Goal: Task Accomplishment & Management: Complete application form

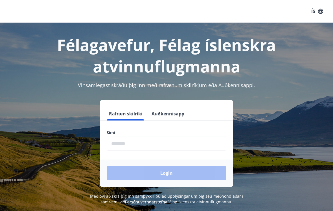
click at [153, 145] on input "phone" at bounding box center [167, 143] width 120 height 14
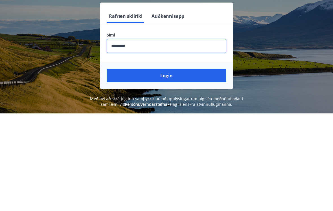
type input "********"
click at [182, 166] on button "Login" at bounding box center [167, 173] width 120 height 14
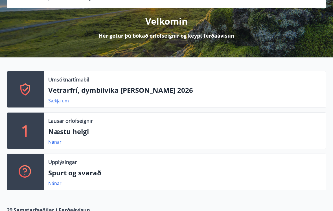
scroll to position [58, 0]
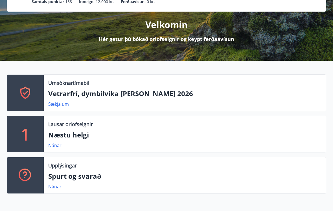
click at [59, 134] on p "Næstu helgi" at bounding box center [185, 135] width 274 height 10
click at [54, 144] on link "Nánar" at bounding box center [54, 145] width 13 height 6
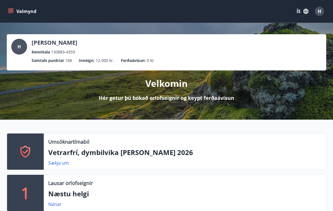
click at [10, 11] on icon "menu" at bounding box center [11, 11] width 6 height 6
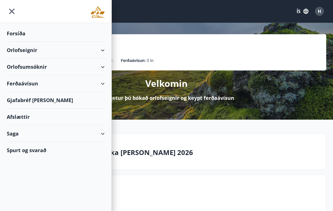
click at [93, 55] on div "Orlofseignir" at bounding box center [56, 50] width 98 height 17
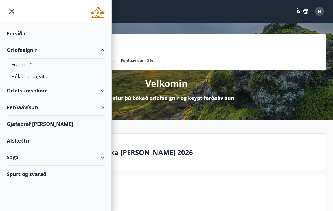
click at [18, 65] on div "Framboð" at bounding box center [55, 64] width 89 height 12
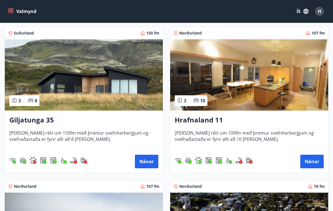
scroll to position [98, 0]
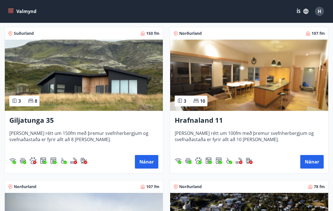
click at [215, 138] on span "[PERSON_NAME] rétt um 100fm með þremur svefnherbergjum og svefnaðastaða er fyri…" at bounding box center [249, 139] width 149 height 19
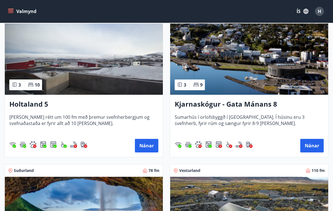
click at [29, 114] on span "[PERSON_NAME] rétt um 100 fm með þremur svefnherbergjum og svefnaðastaða er fyr…" at bounding box center [83, 123] width 149 height 19
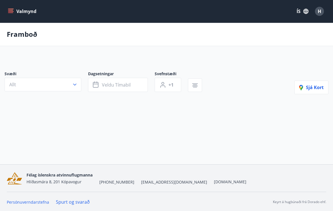
scroll to position [9, 0]
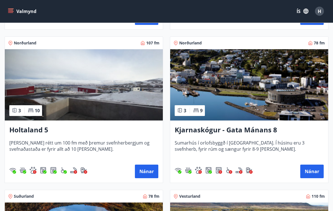
click at [205, 133] on h3 "Kjarnaskógur - Gata Mánans 8" at bounding box center [249, 130] width 149 height 10
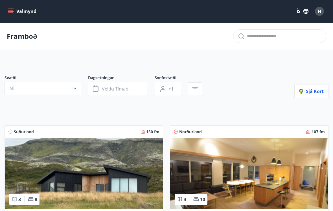
click at [8, 10] on button "Valmynd" at bounding box center [23, 11] width 32 height 10
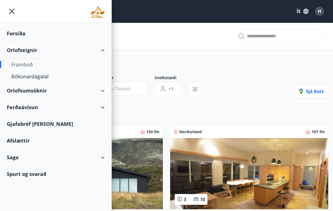
click at [17, 142] on div "Afslættir" at bounding box center [56, 140] width 98 height 17
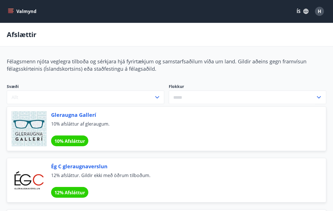
click at [9, 8] on icon "menu" at bounding box center [11, 11] width 6 height 6
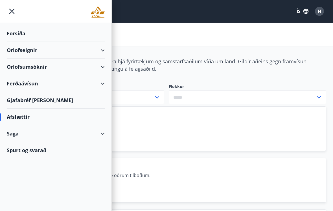
click at [101, 86] on div "Ferðaávísun" at bounding box center [56, 83] width 98 height 17
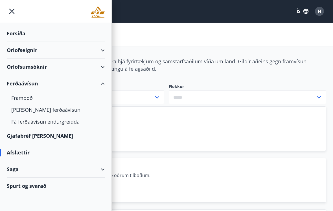
click at [16, 99] on div "Framboð" at bounding box center [55, 98] width 89 height 12
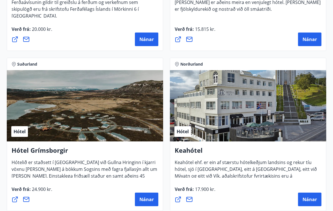
scroll to position [366, 0]
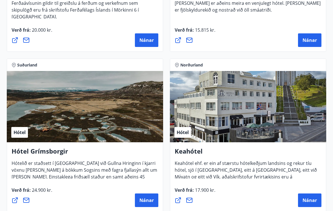
click at [187, 150] on h4 "Keahótel" at bounding box center [248, 153] width 147 height 13
click at [305, 205] on button "Nánar" at bounding box center [309, 200] width 23 height 14
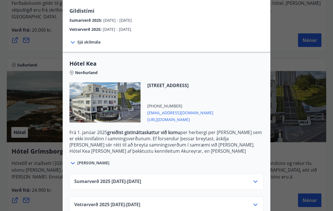
scroll to position [98, 0]
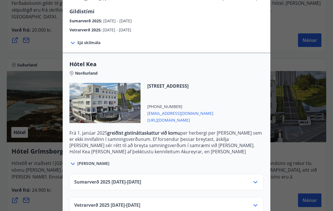
click at [39, 160] on div at bounding box center [166, 105] width 333 height 211
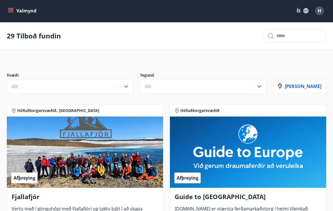
scroll to position [1, 0]
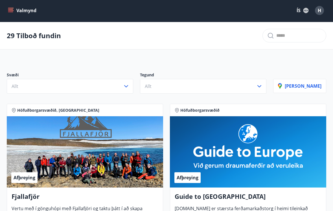
click at [14, 9] on button "Valmynd" at bounding box center [23, 10] width 32 height 10
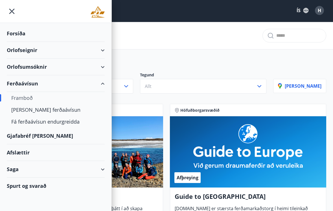
click at [100, 173] on div "Saga" at bounding box center [56, 169] width 98 height 17
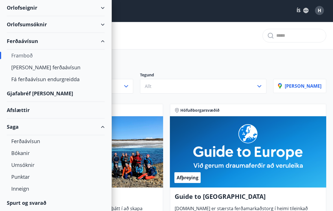
scroll to position [42, 0]
click at [102, 127] on div "Saga" at bounding box center [56, 126] width 98 height 17
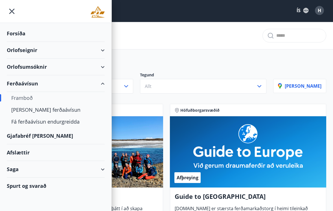
scroll to position [0, 0]
click at [25, 189] on div "Spurt og svarað" at bounding box center [56, 185] width 98 height 16
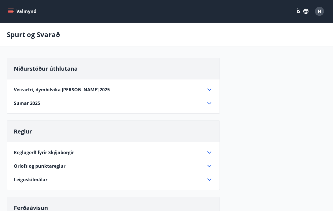
click at [9, 9] on icon "menu" at bounding box center [11, 9] width 6 height 1
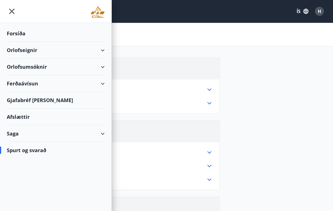
click at [99, 53] on div "Orlofseignir" at bounding box center [56, 50] width 98 height 17
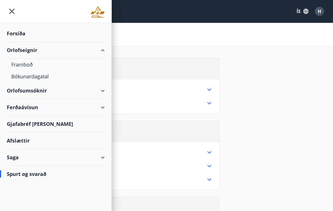
click at [20, 65] on div "Framboð" at bounding box center [55, 64] width 89 height 12
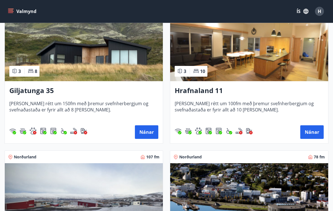
click at [192, 93] on h3 "Hrafnaland 11" at bounding box center [249, 91] width 149 height 10
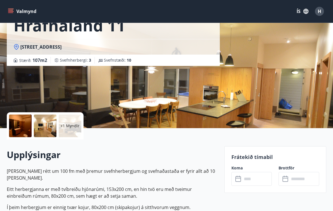
scroll to position [41, 0]
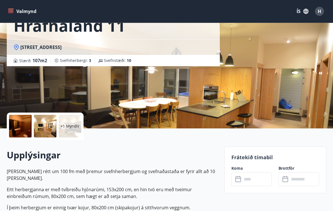
click at [12, 7] on button "Valmynd" at bounding box center [23, 11] width 32 height 10
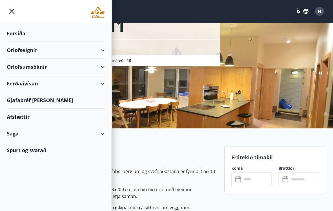
click at [24, 51] on div "Orlofseignir" at bounding box center [56, 50] width 98 height 17
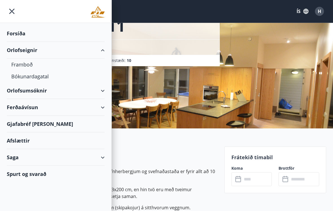
click at [28, 50] on div "Orlofseignir" at bounding box center [56, 50] width 98 height 17
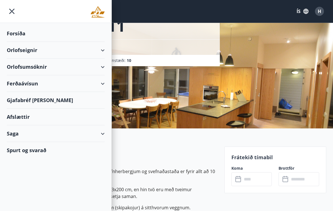
click at [48, 68] on div "Orlofsumsóknir" at bounding box center [56, 66] width 98 height 17
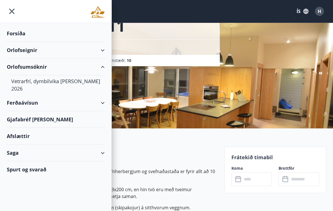
click at [37, 84] on div "Vetrarfrí, dymbilvika [PERSON_NAME] 2026" at bounding box center [55, 84] width 89 height 19
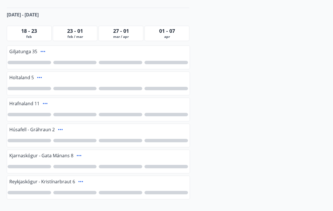
scroll to position [134, 0]
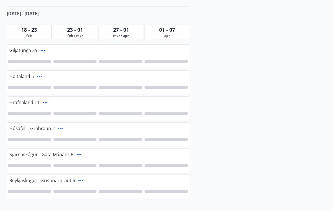
click at [125, 27] on span "27 - 01" at bounding box center [121, 30] width 16 height 7
click at [123, 34] on span "mar / apr" at bounding box center [121, 36] width 42 height 5
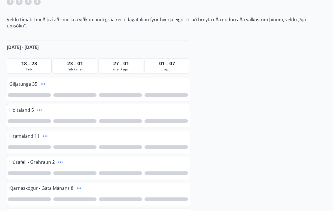
scroll to position [27, 0]
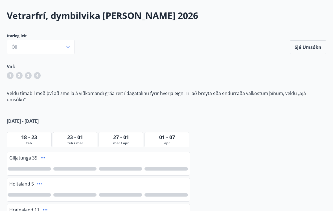
click at [120, 134] on span "27 - 01" at bounding box center [121, 137] width 16 height 7
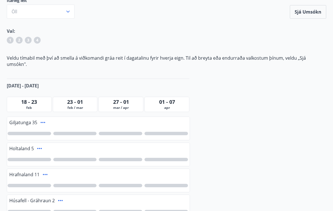
scroll to position [63, 0]
click at [31, 183] on div at bounding box center [30, 184] width 44 height 3
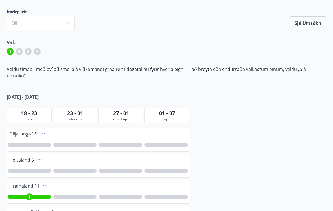
scroll to position [45, 0]
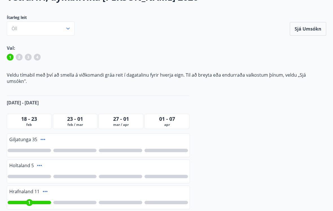
click at [128, 122] on span "mar / apr" at bounding box center [121, 124] width 42 height 5
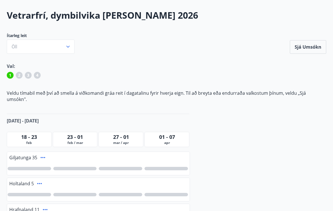
scroll to position [27, 0]
click at [67, 47] on icon "button" at bounding box center [68, 47] width 6 height 6
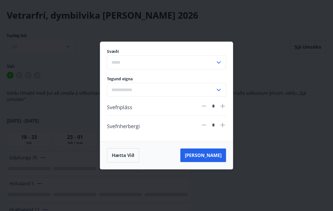
click at [269, 129] on div "Svæði ​ Tegund eigna ​ Svefnpláss * Svefnherbergi * Hætta við [PERSON_NAME]" at bounding box center [166, 105] width 333 height 211
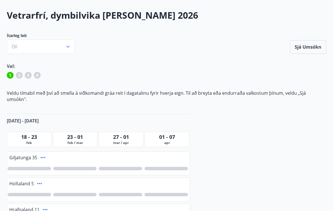
click at [123, 133] on span "27 - 01" at bounding box center [121, 136] width 16 height 7
click at [80, 133] on span "23 - 01" at bounding box center [75, 136] width 16 height 7
click at [29, 140] on span "feb" at bounding box center [29, 142] width 42 height 5
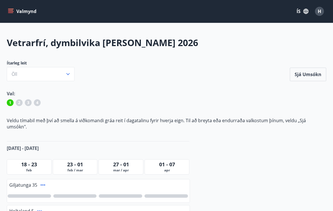
click at [6, 12] on div "Valmynd ÍS H" at bounding box center [166, 11] width 333 height 23
click at [15, 12] on button "Valmynd" at bounding box center [23, 11] width 32 height 10
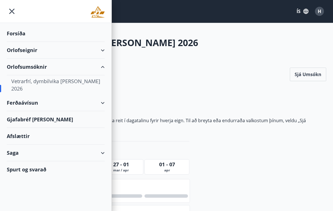
click at [81, 82] on div "Vetrarfrí, dymbilvika [PERSON_NAME] 2026" at bounding box center [55, 84] width 89 height 19
click at [72, 83] on div "Vetrarfrí, dymbilvika [PERSON_NAME] 2026" at bounding box center [55, 84] width 89 height 19
click at [65, 86] on div "Vetrarfrí, dymbilvika [PERSON_NAME] 2026" at bounding box center [55, 84] width 89 height 19
click at [105, 68] on div "Orlofsumsóknir" at bounding box center [56, 66] width 98 height 17
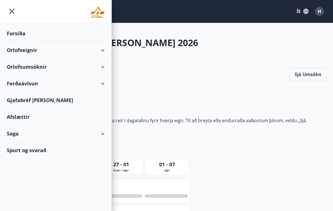
click at [102, 68] on div "Orlofsumsóknir" at bounding box center [56, 66] width 98 height 17
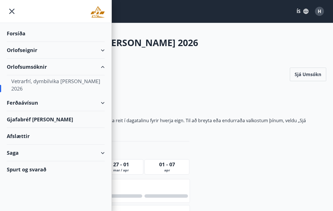
click at [16, 9] on icon "menu" at bounding box center [12, 11] width 10 height 10
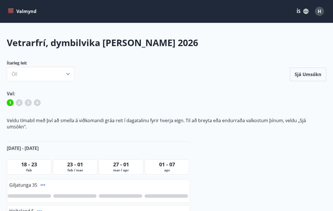
click at [29, 14] on button "Valmynd" at bounding box center [23, 11] width 32 height 10
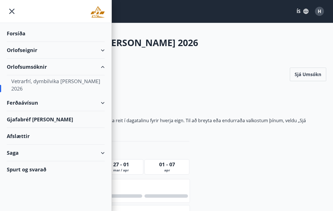
click at [16, 36] on div "Forsíða" at bounding box center [56, 33] width 98 height 17
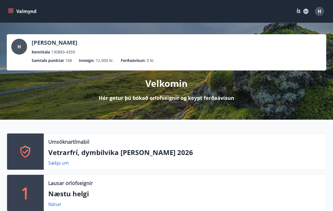
click at [129, 155] on p "Vetrarfrí, dymbilvika [PERSON_NAME] 2026" at bounding box center [185, 152] width 274 height 10
click at [62, 164] on link "Sækja um" at bounding box center [58, 163] width 21 height 6
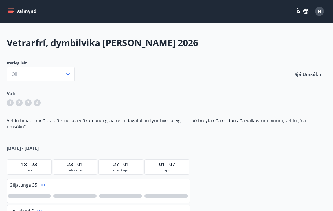
click at [122, 168] on span "mar / apr" at bounding box center [121, 170] width 42 height 5
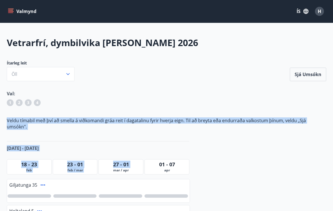
click at [224, 159] on div "Vetrarfrí, dymbilvika [PERSON_NAME] 2026 Ítarleg leit Öll Sjá umsókn Sjá umsókn…" at bounding box center [166, 198] width 333 height 324
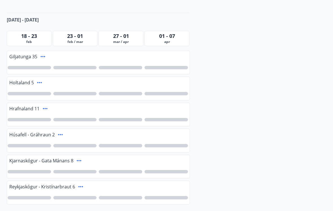
scroll to position [127, 0]
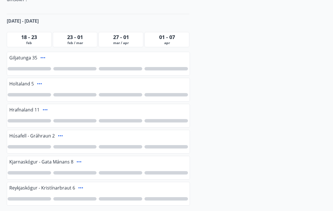
click at [124, 119] on div at bounding box center [121, 120] width 44 height 3
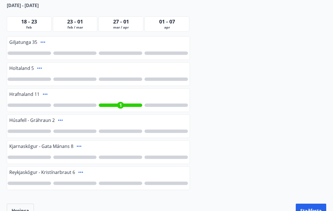
scroll to position [143, 0]
click at [315, 204] on button "Staðfesta" at bounding box center [311, 210] width 31 height 14
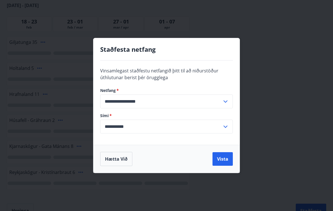
click at [222, 131] on input "**********" at bounding box center [161, 127] width 122 height 14
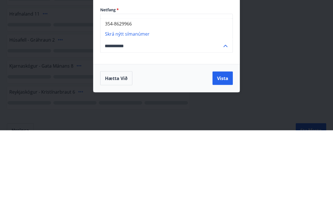
click at [224, 152] on button "Vista" at bounding box center [223, 159] width 20 height 14
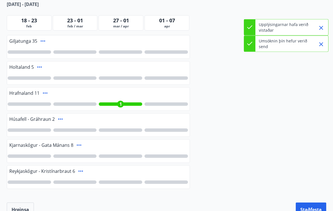
scroll to position [152, 0]
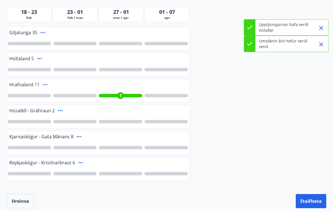
click at [313, 196] on button "Staðfesta" at bounding box center [311, 201] width 31 height 14
click at [313, 195] on button "Staðfesta" at bounding box center [311, 201] width 31 height 14
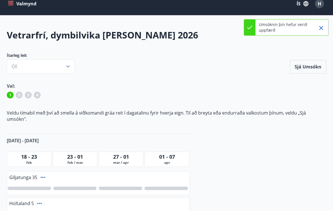
scroll to position [8, 0]
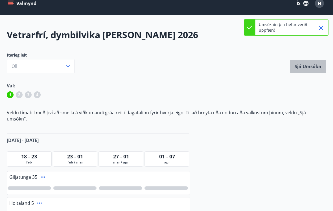
click at [310, 64] on button "Sjá umsókn" at bounding box center [308, 67] width 36 height 14
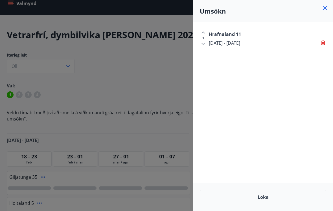
click at [154, 95] on div at bounding box center [166, 105] width 333 height 211
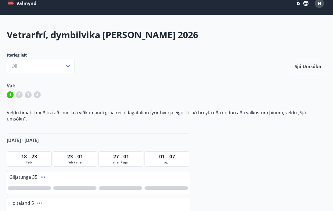
scroll to position [0, 0]
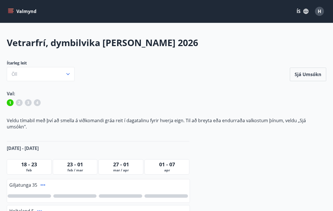
click at [311, 74] on button "Sjá umsókn" at bounding box center [308, 75] width 36 height 14
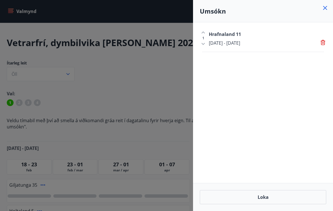
click at [270, 42] on div "[DATE] - [DATE]" at bounding box center [268, 43] width 118 height 6
click at [326, 6] on icon at bounding box center [325, 8] width 7 height 7
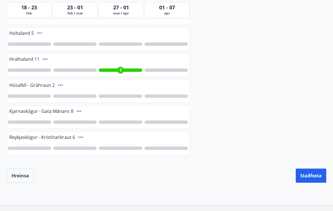
scroll to position [204, 0]
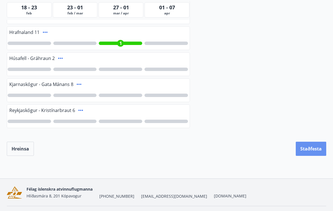
click at [309, 144] on button "Staðfesta" at bounding box center [311, 149] width 31 height 14
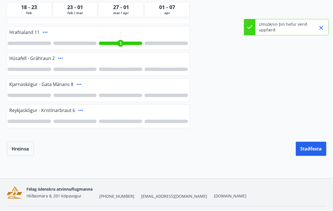
click at [322, 25] on icon "Close" at bounding box center [321, 28] width 7 height 7
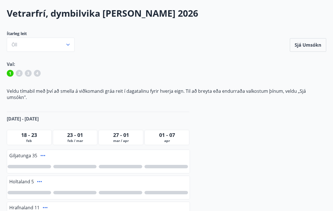
scroll to position [0, 0]
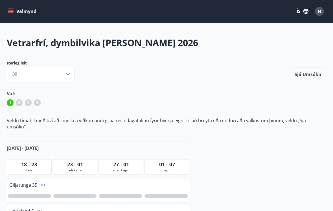
click at [309, 75] on button "Sjá umsókn" at bounding box center [308, 75] width 36 height 14
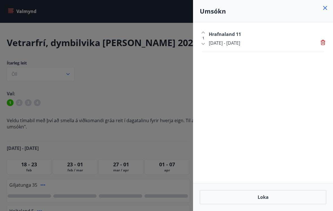
click at [145, 99] on div at bounding box center [166, 105] width 333 height 211
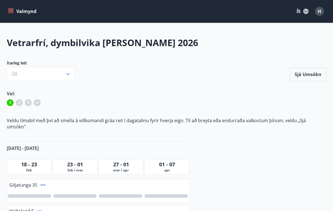
click at [10, 9] on icon "menu" at bounding box center [11, 11] width 6 height 6
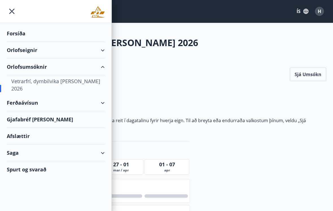
click at [19, 39] on div "Forsíða" at bounding box center [56, 33] width 98 height 17
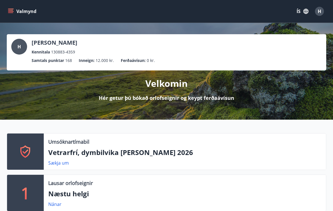
click at [322, 9] on div "H" at bounding box center [319, 11] width 9 height 9
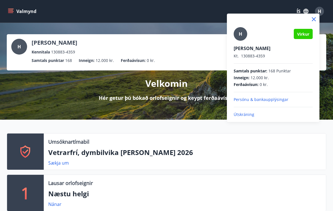
click at [14, 12] on div at bounding box center [166, 105] width 333 height 211
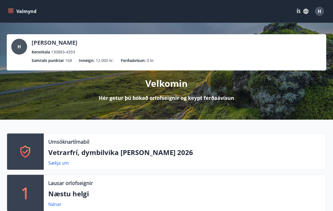
click at [12, 10] on icon "menu" at bounding box center [10, 10] width 5 height 1
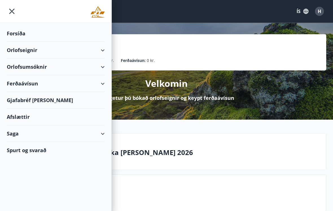
click at [40, 154] on div "Spurt og svarað" at bounding box center [56, 150] width 98 height 16
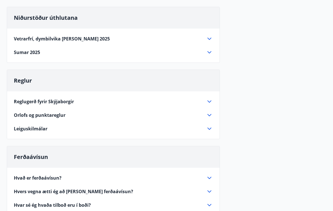
scroll to position [53, 0]
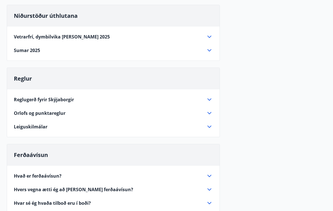
click at [211, 115] on icon at bounding box center [209, 113] width 7 height 7
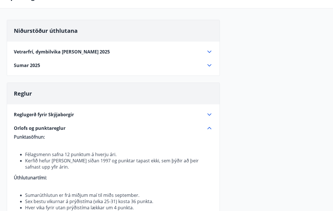
scroll to position [0, 0]
